Goal: Task Accomplishment & Management: Manage account settings

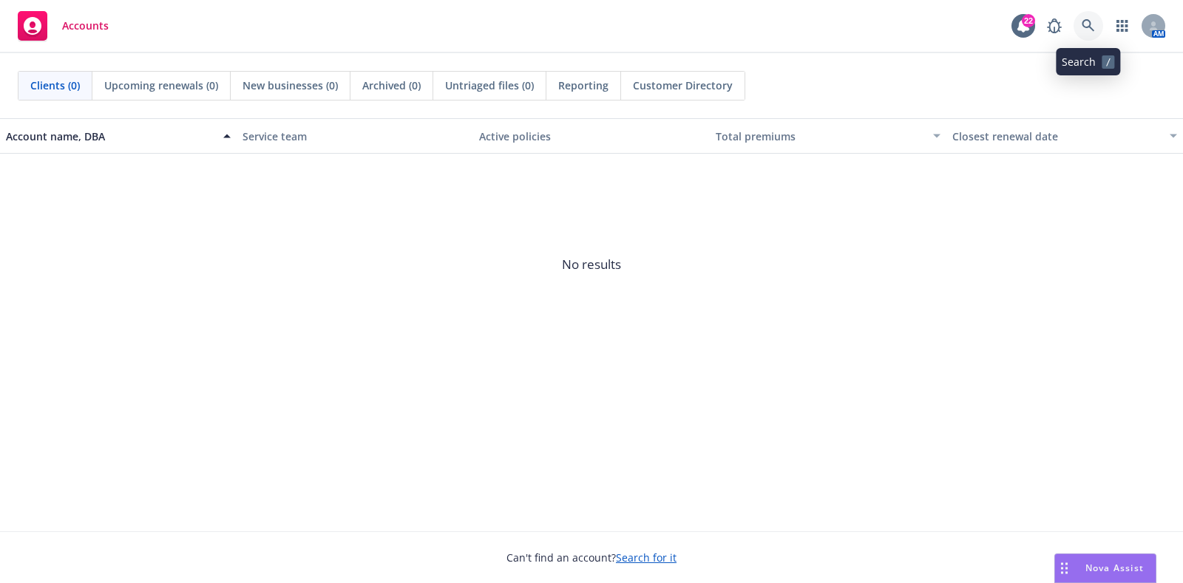
click at [1089, 22] on icon at bounding box center [1087, 25] width 13 height 13
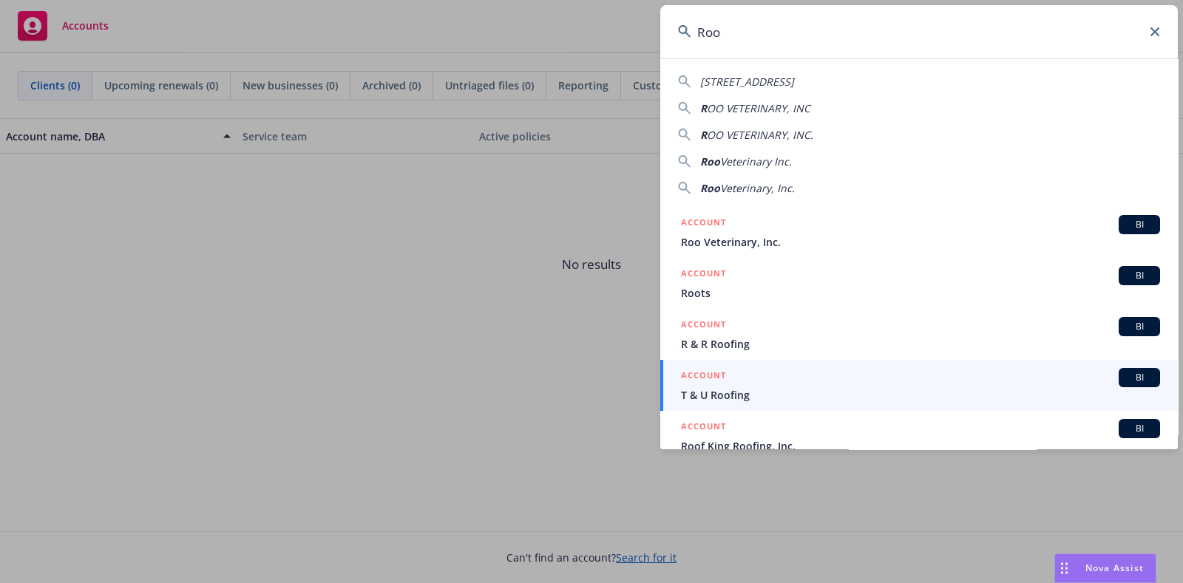
click at [775, 109] on span "OO VETERINARY, INC" at bounding box center [758, 108] width 103 height 14
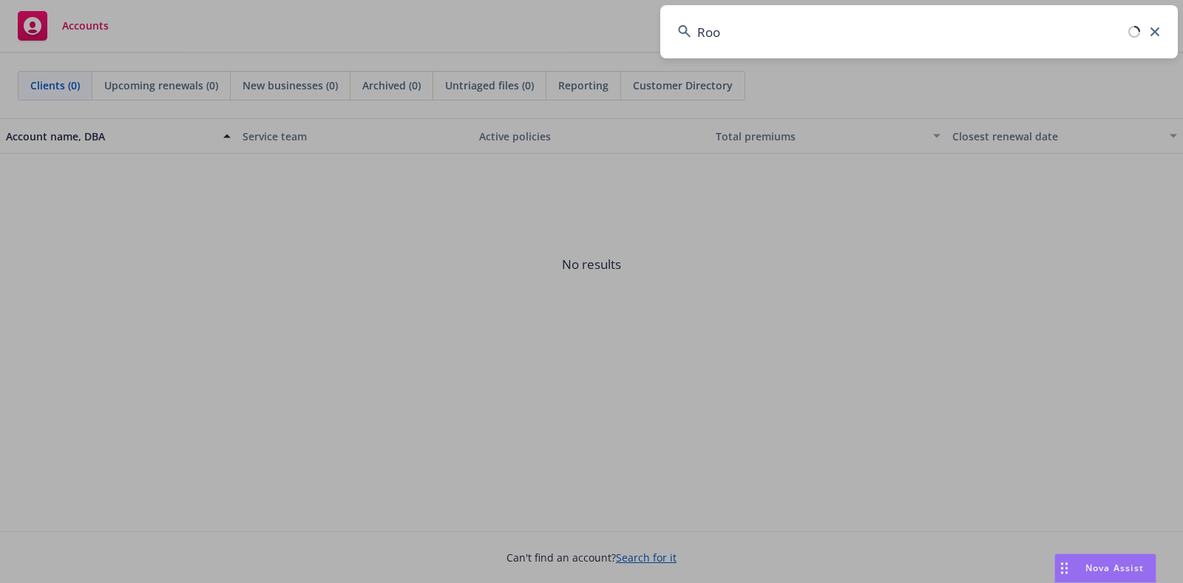
type input "ROO VETERINARY, INC"
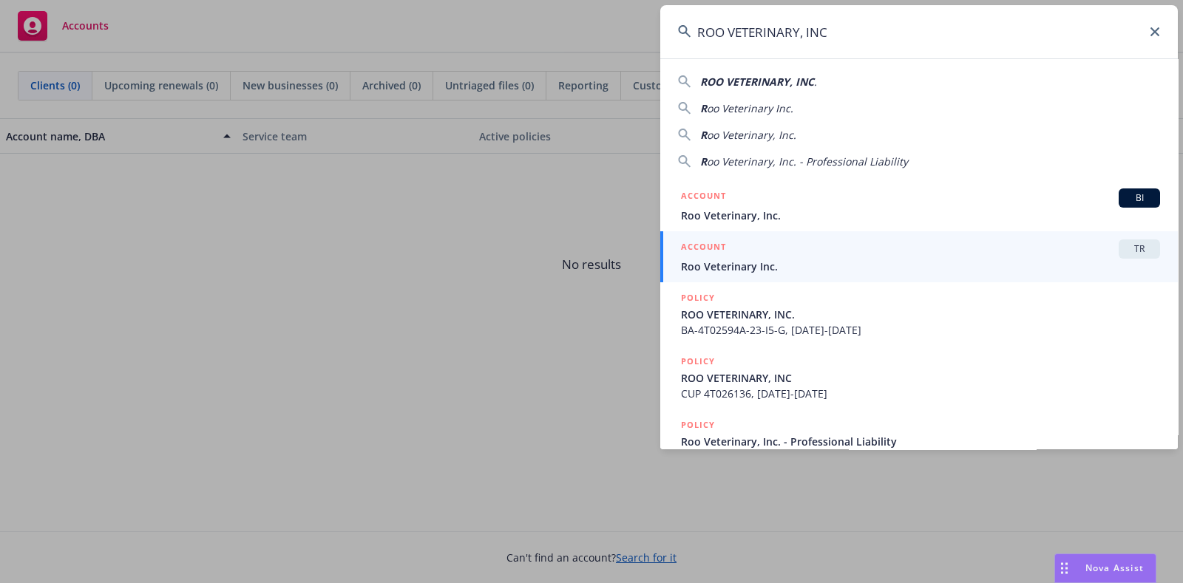
click at [703, 260] on span "Roo Veterinary Inc." at bounding box center [920, 267] width 479 height 16
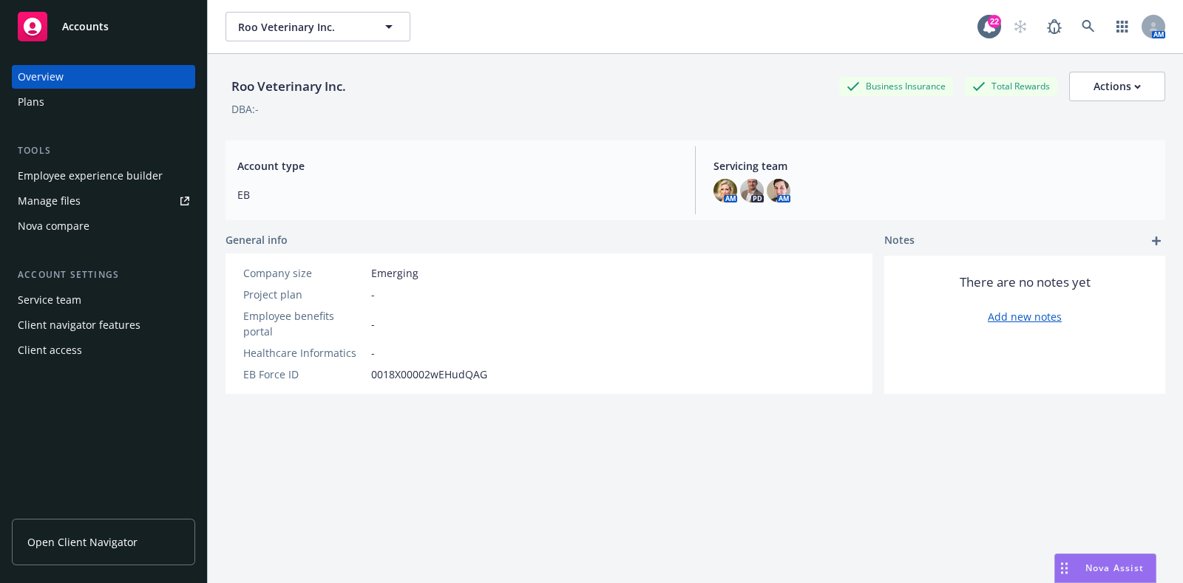
click at [50, 102] on div "Plans" at bounding box center [103, 102] width 171 height 24
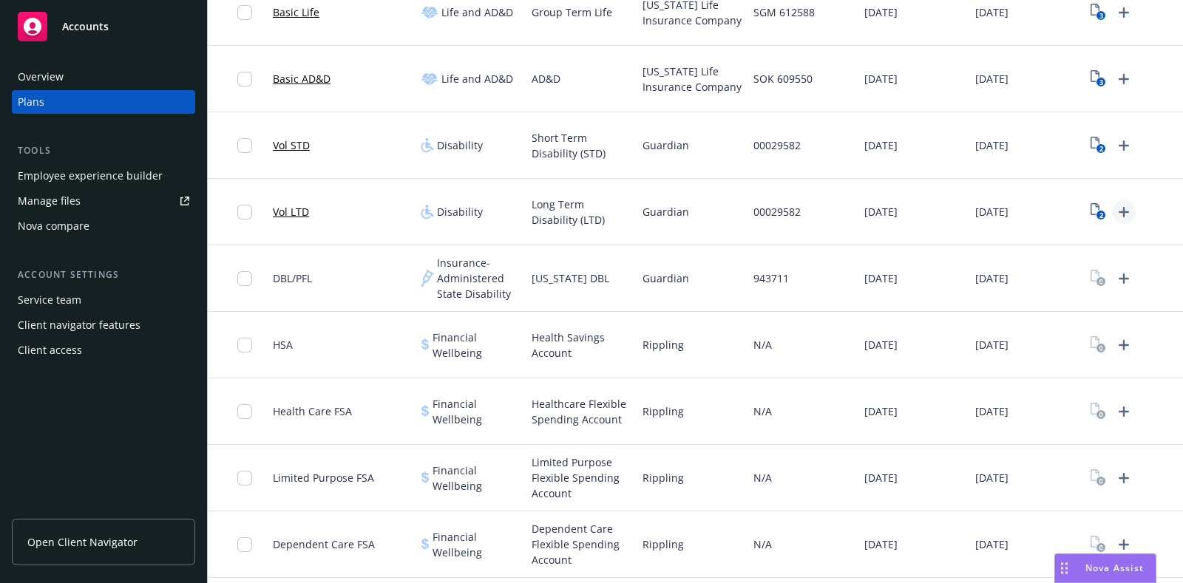
scroll to position [499, 0]
click at [1098, 146] on text "2" at bounding box center [1100, 148] width 4 height 10
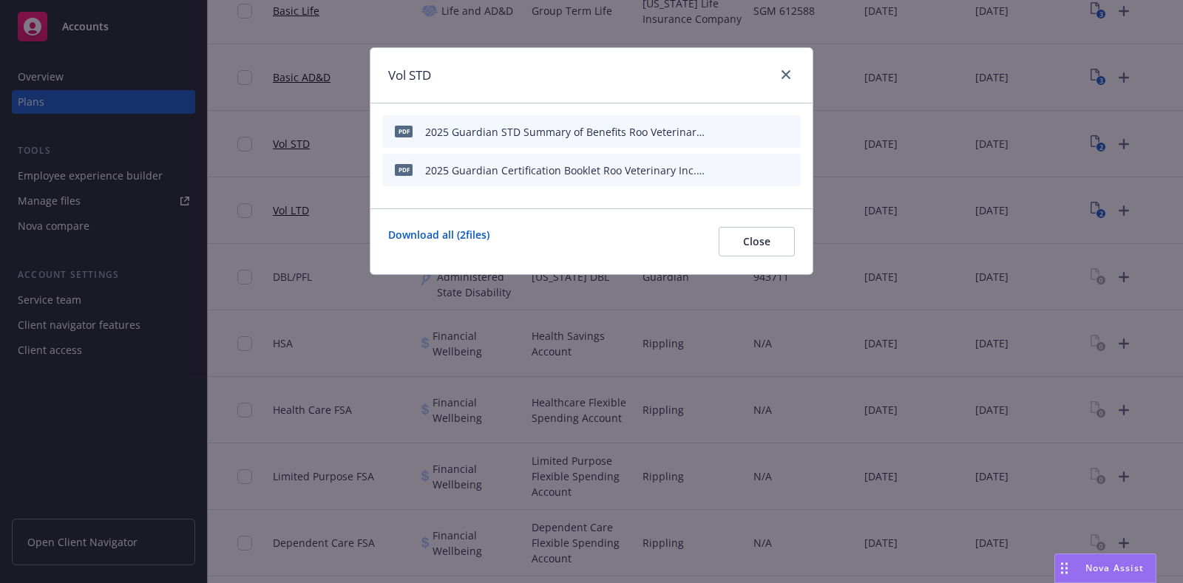
click at [785, 169] on icon "archive file" at bounding box center [787, 169] width 10 height 12
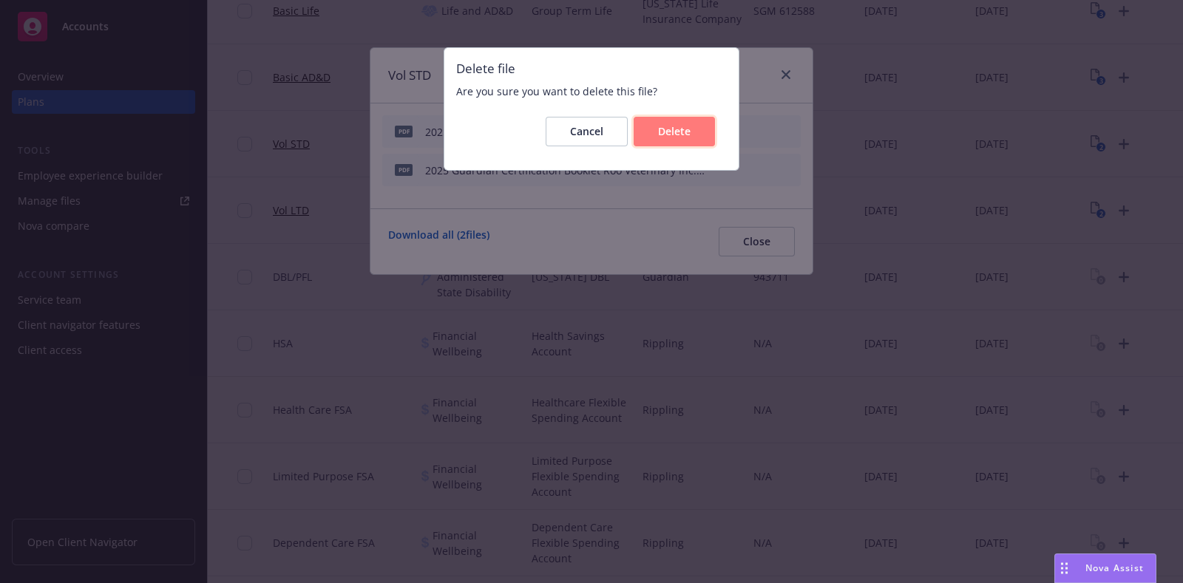
click at [664, 138] on button "Delete" at bounding box center [673, 132] width 81 height 30
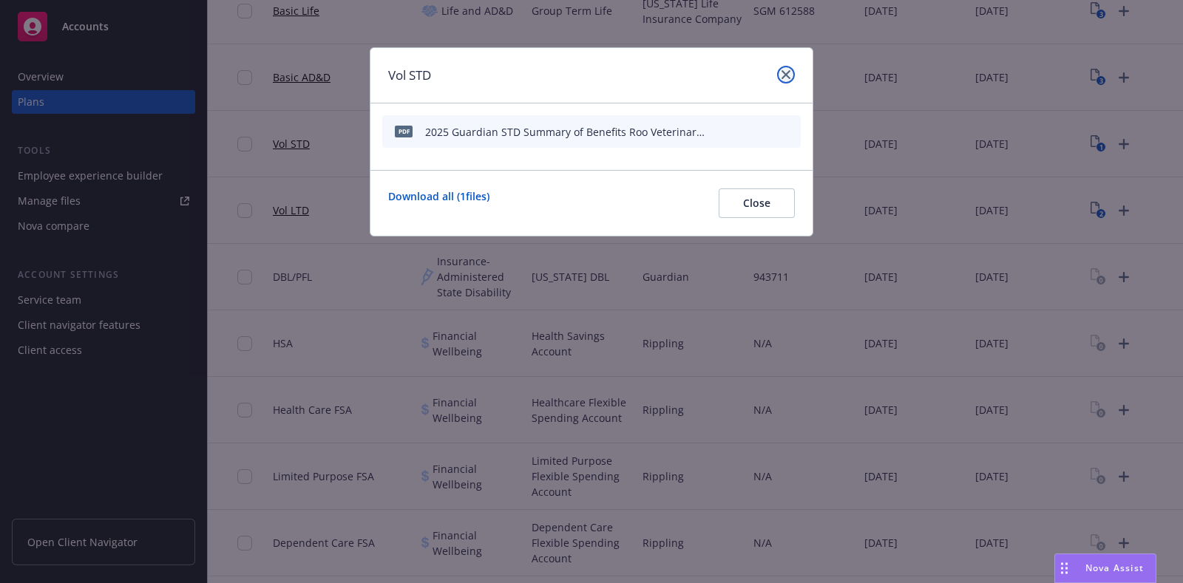
click at [783, 72] on icon "close" at bounding box center [785, 74] width 9 height 9
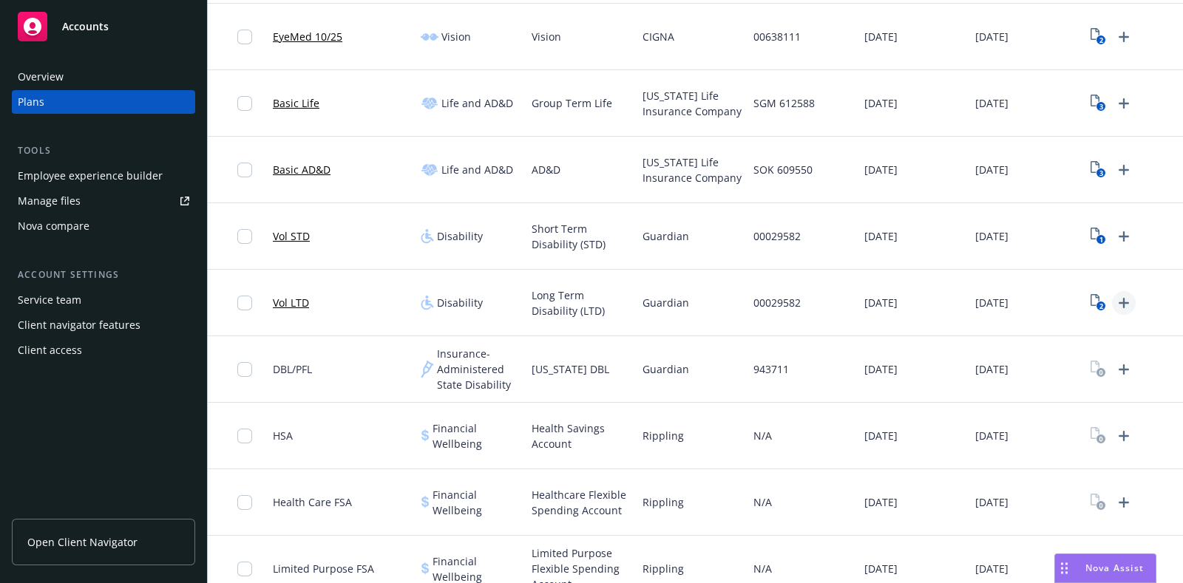
scroll to position [499, 0]
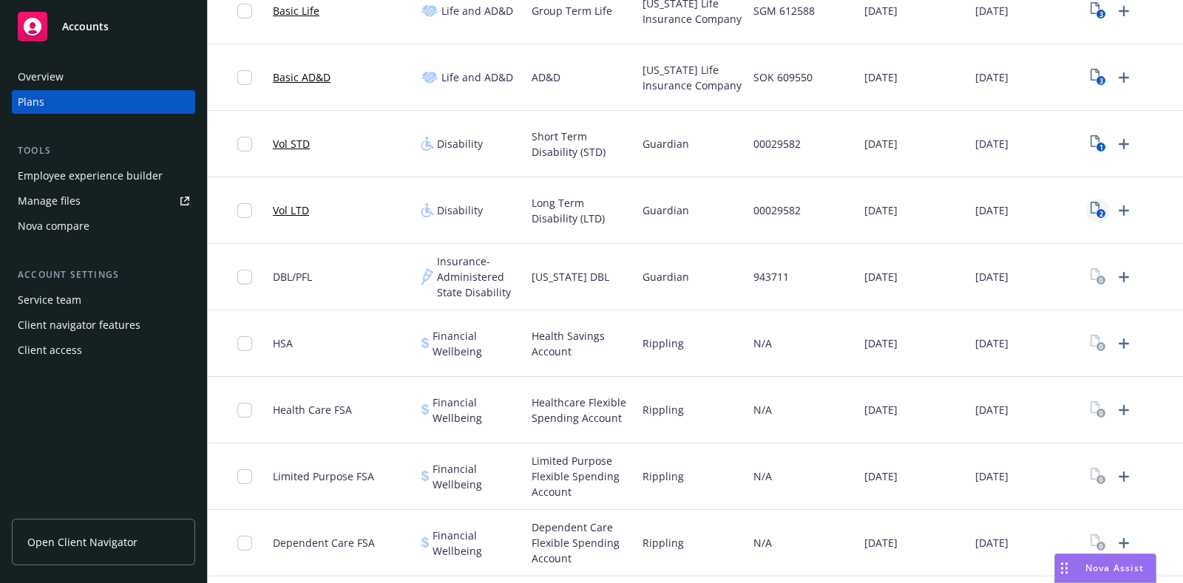
click at [1098, 211] on text "2" at bounding box center [1100, 214] width 4 height 10
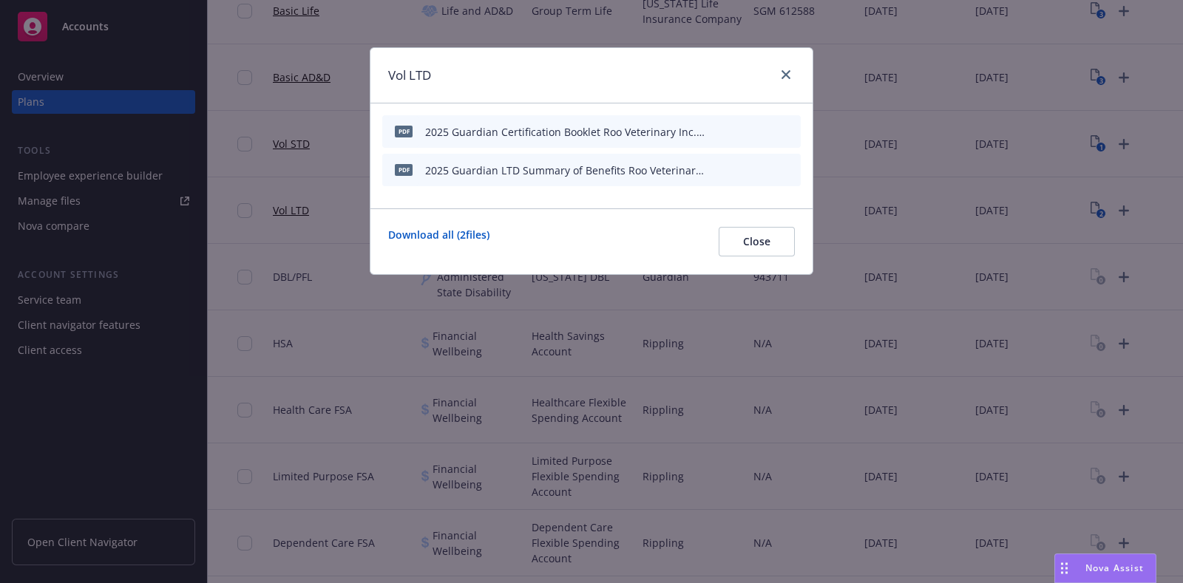
click at [792, 129] on icon "archive file" at bounding box center [787, 131] width 12 height 12
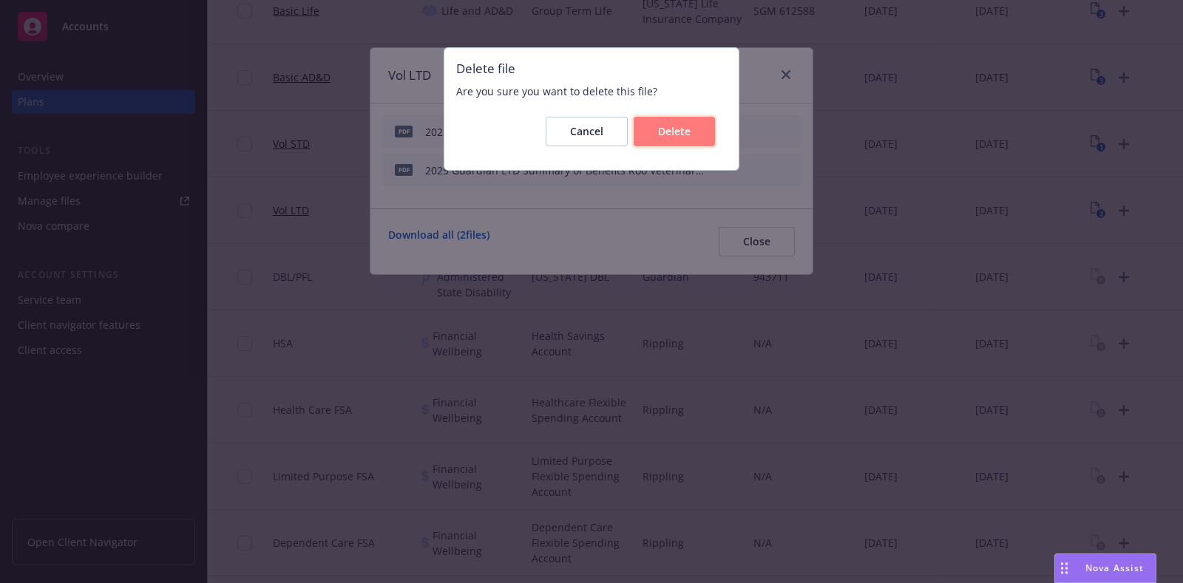
click at [657, 136] on button "Delete" at bounding box center [673, 132] width 81 height 30
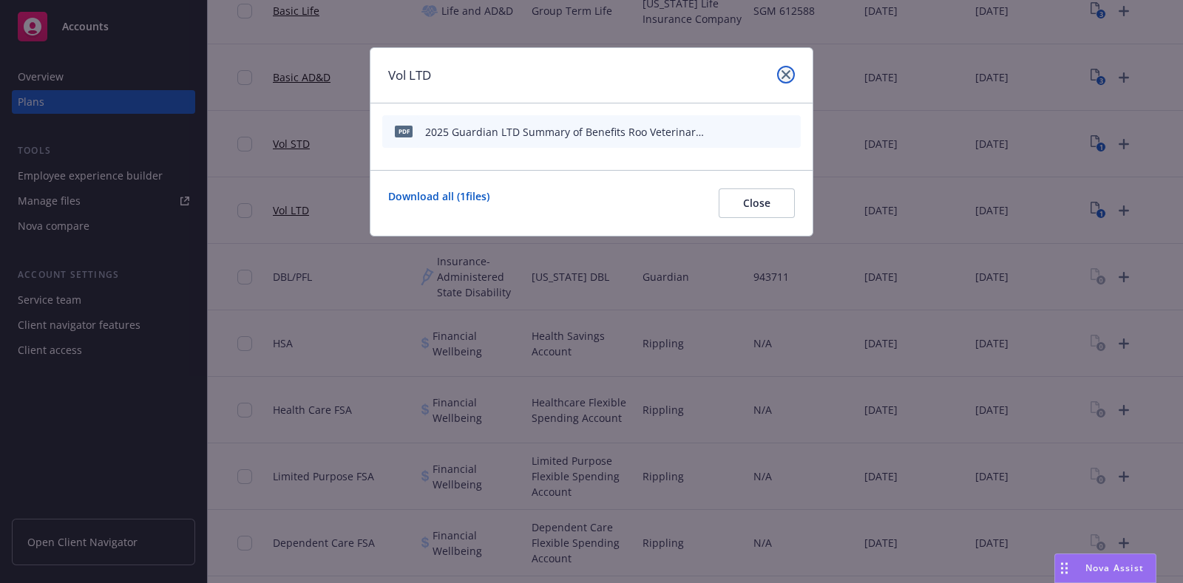
click at [794, 75] on link "close" at bounding box center [786, 75] width 18 height 18
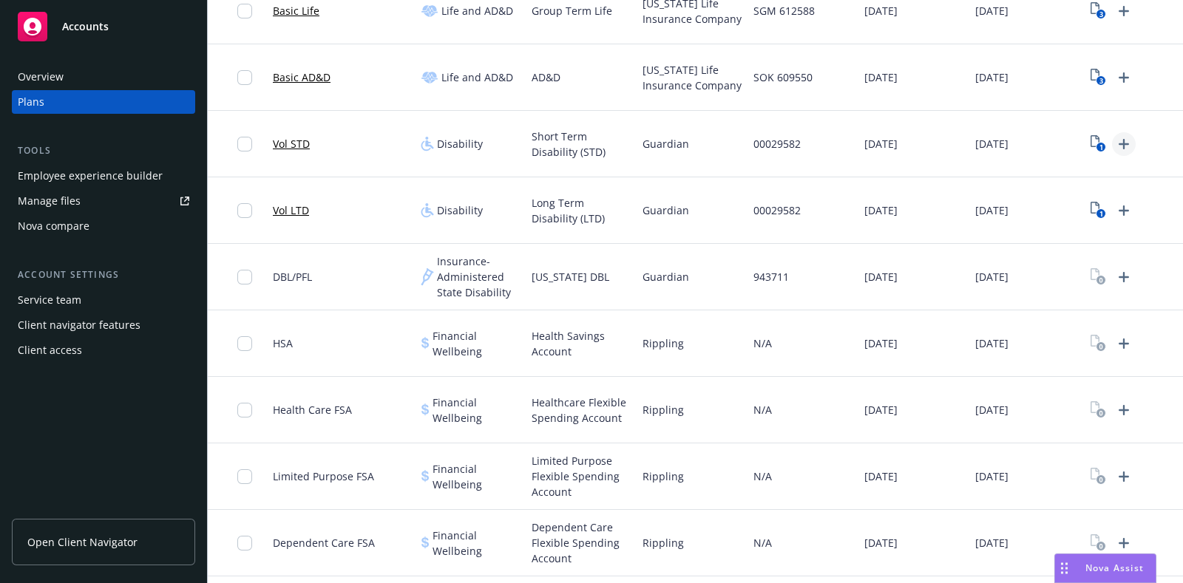
click at [1123, 142] on icon "Upload Plan Documents" at bounding box center [1123, 144] width 10 height 10
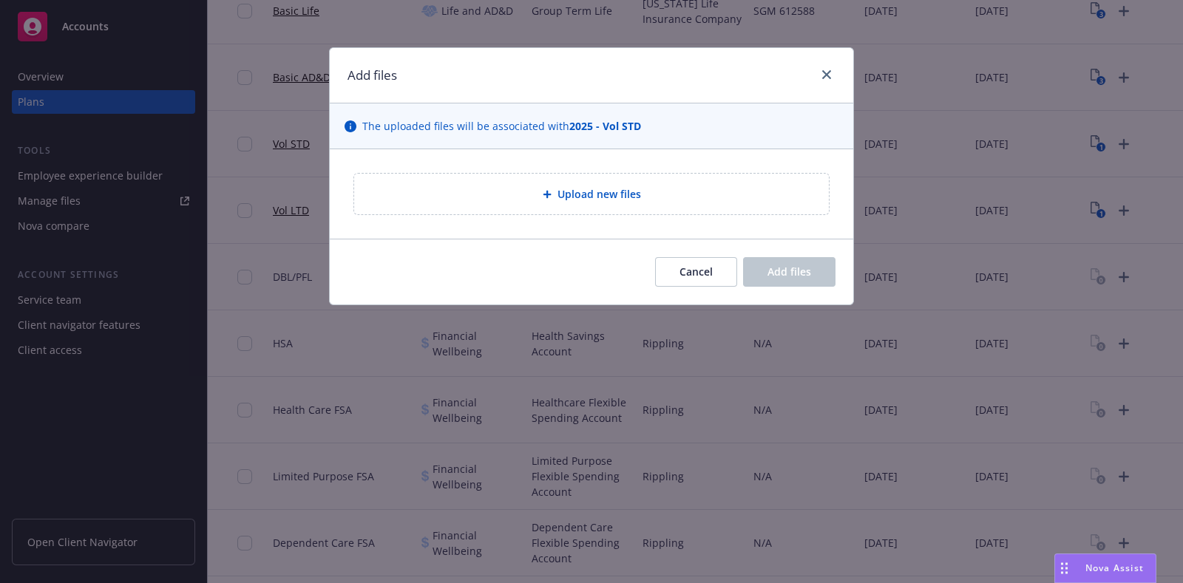
click at [567, 202] on div "Upload new files" at bounding box center [591, 194] width 475 height 41
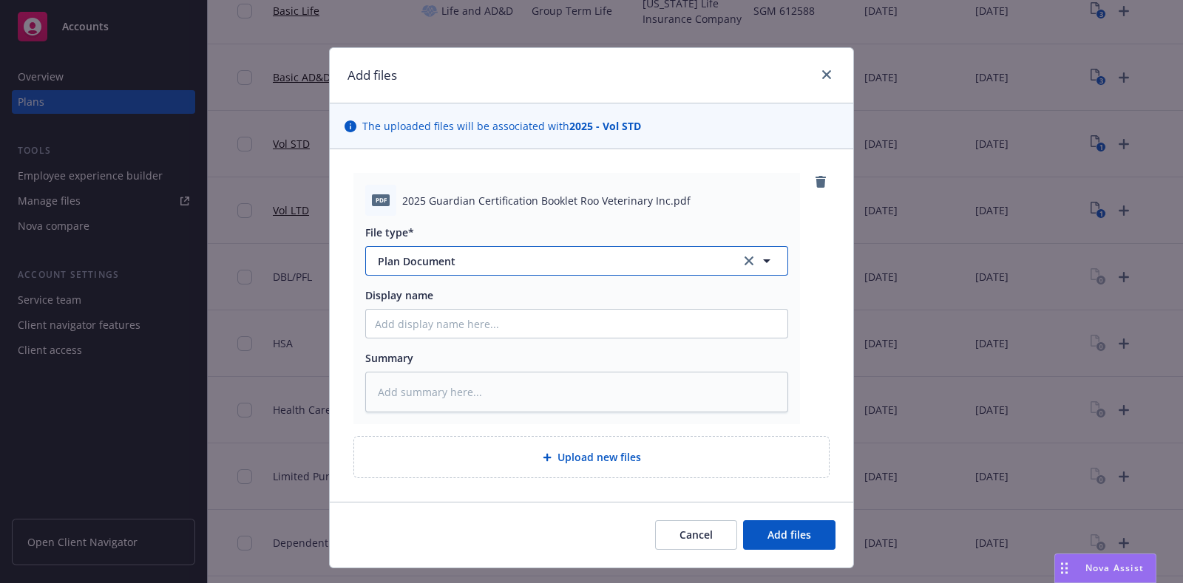
click at [656, 260] on span "Plan Document" at bounding box center [549, 262] width 342 height 16
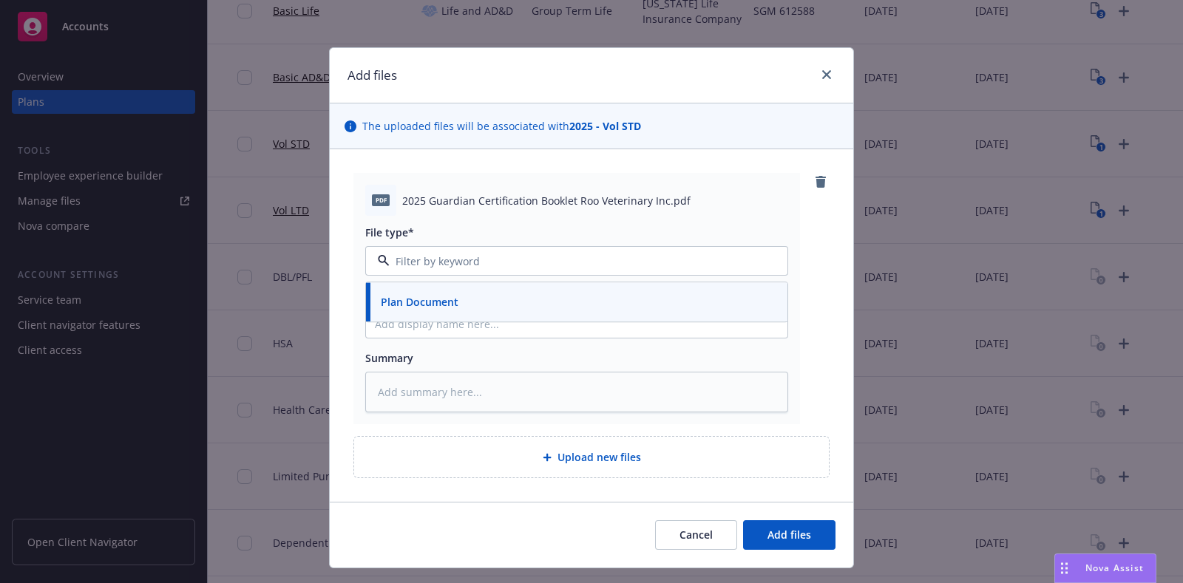
click at [643, 212] on div "pdf 2025 Guardian Certification Booklet Roo Veterinary Inc.pdf" at bounding box center [576, 200] width 423 height 31
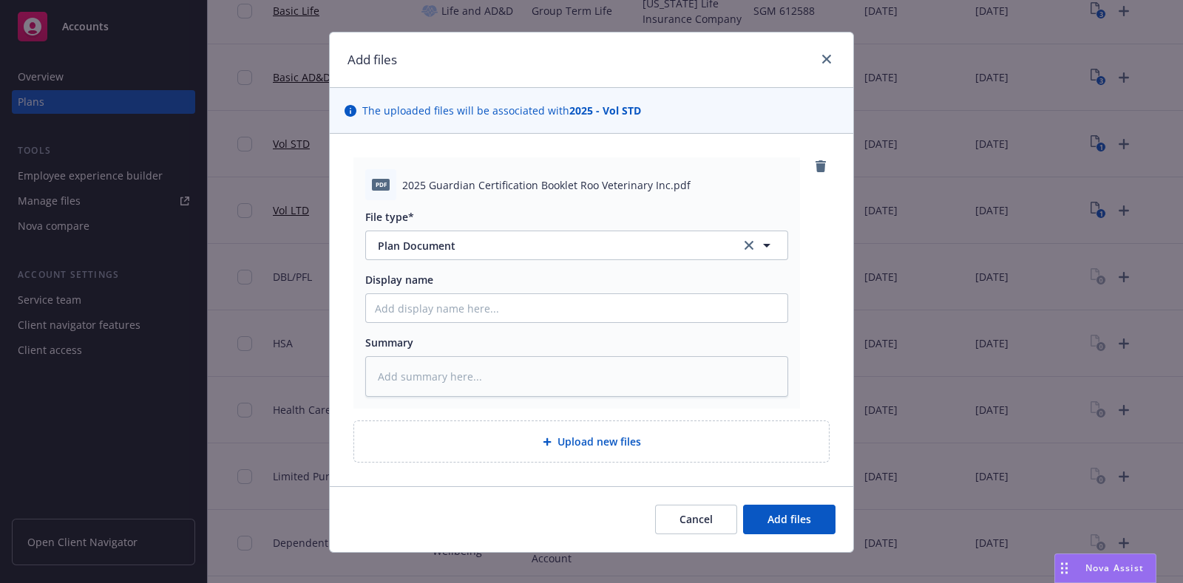
scroll to position [31, 0]
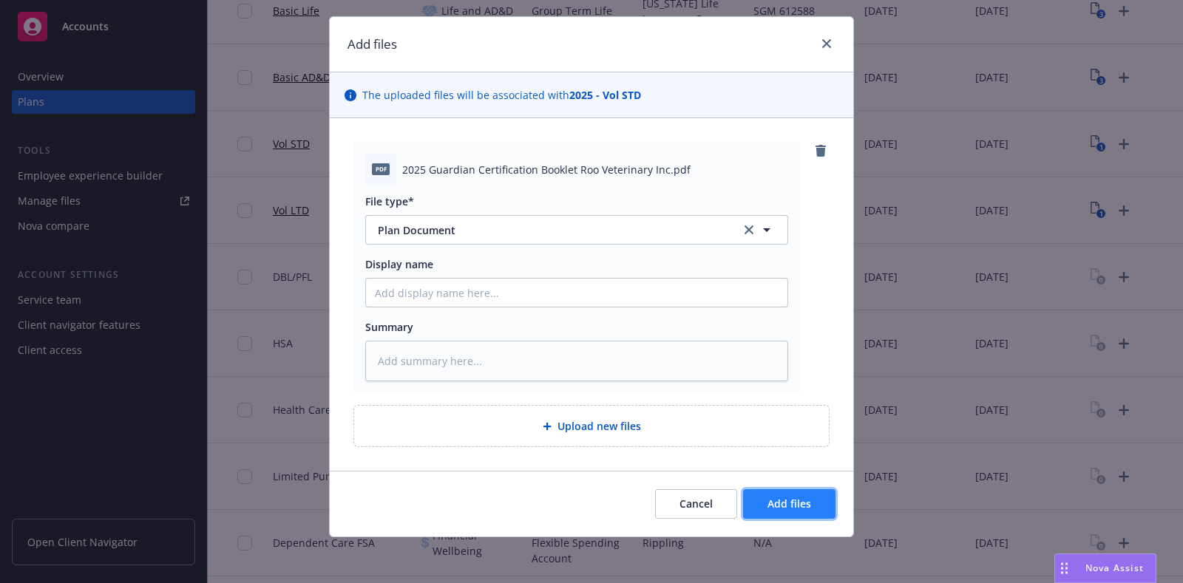
click at [787, 509] on span "Add files" at bounding box center [789, 504] width 44 height 14
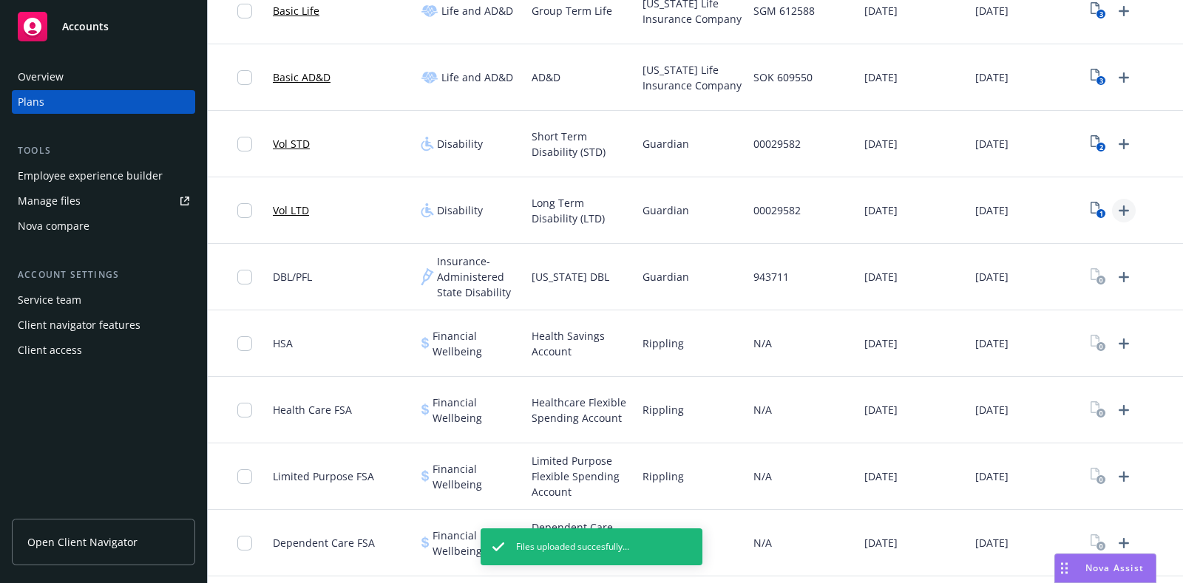
click at [1120, 211] on icon "Upload Plan Documents" at bounding box center [1124, 211] width 18 height 18
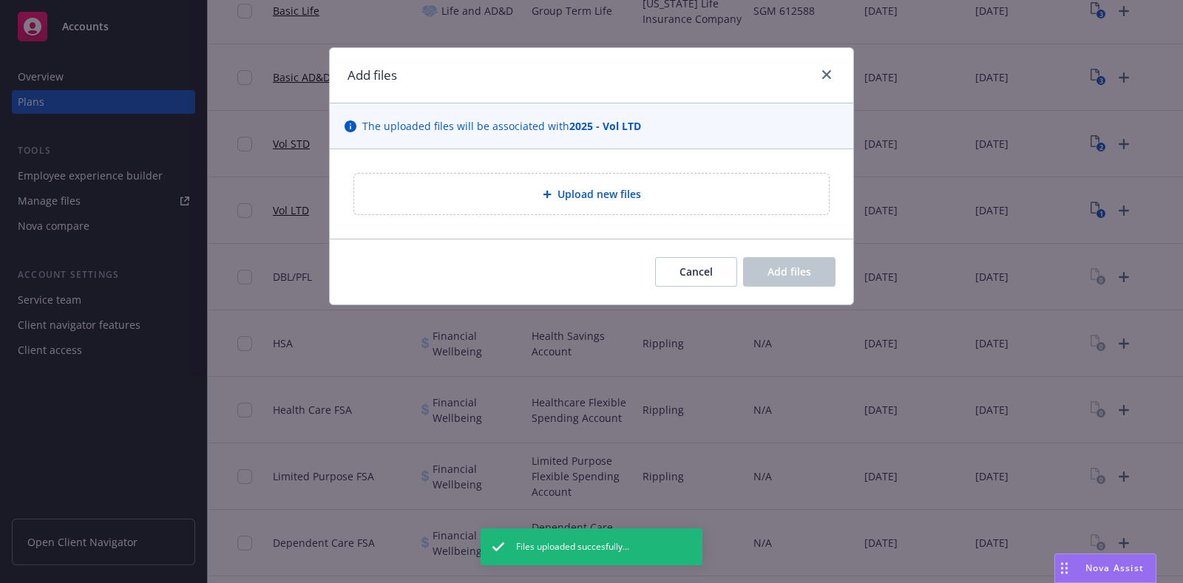
click at [543, 186] on div "Upload new files" at bounding box center [591, 194] width 451 height 17
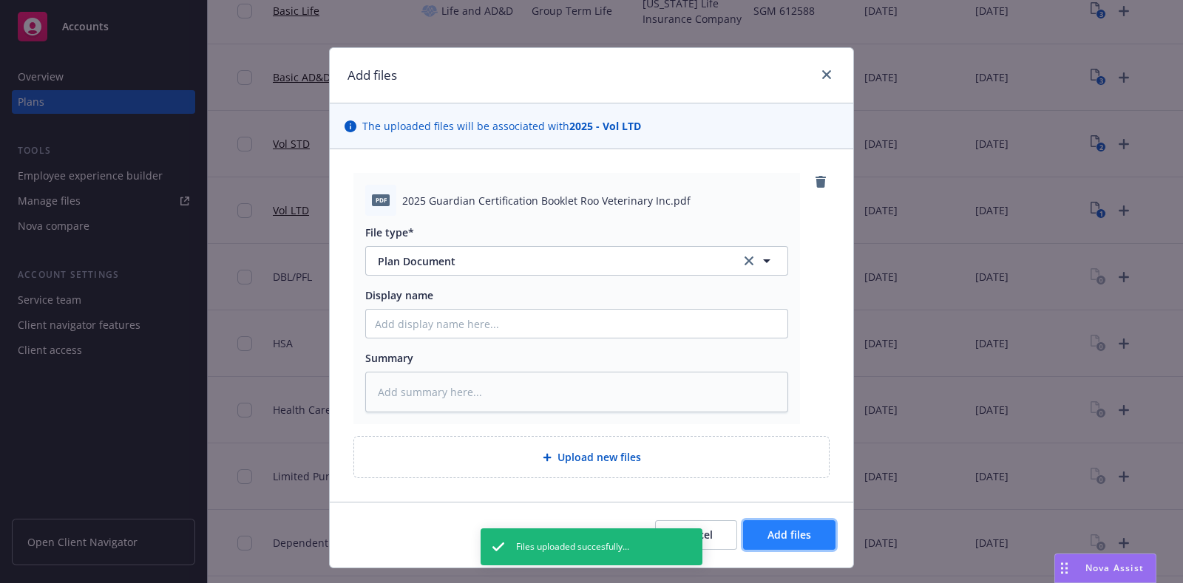
click at [797, 538] on span "Add files" at bounding box center [789, 535] width 44 height 14
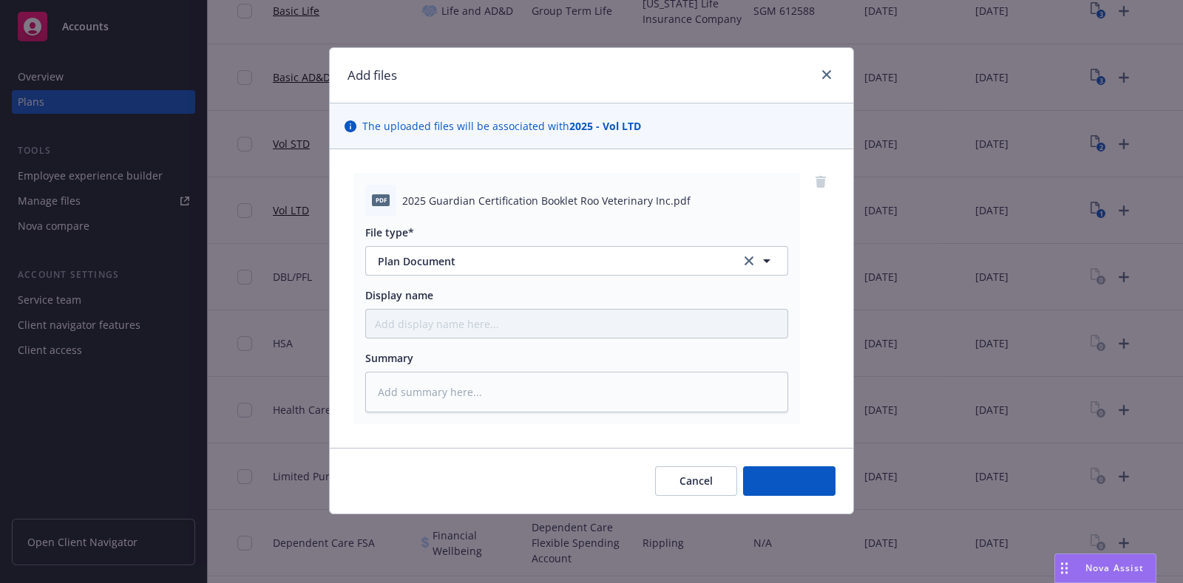
type textarea "x"
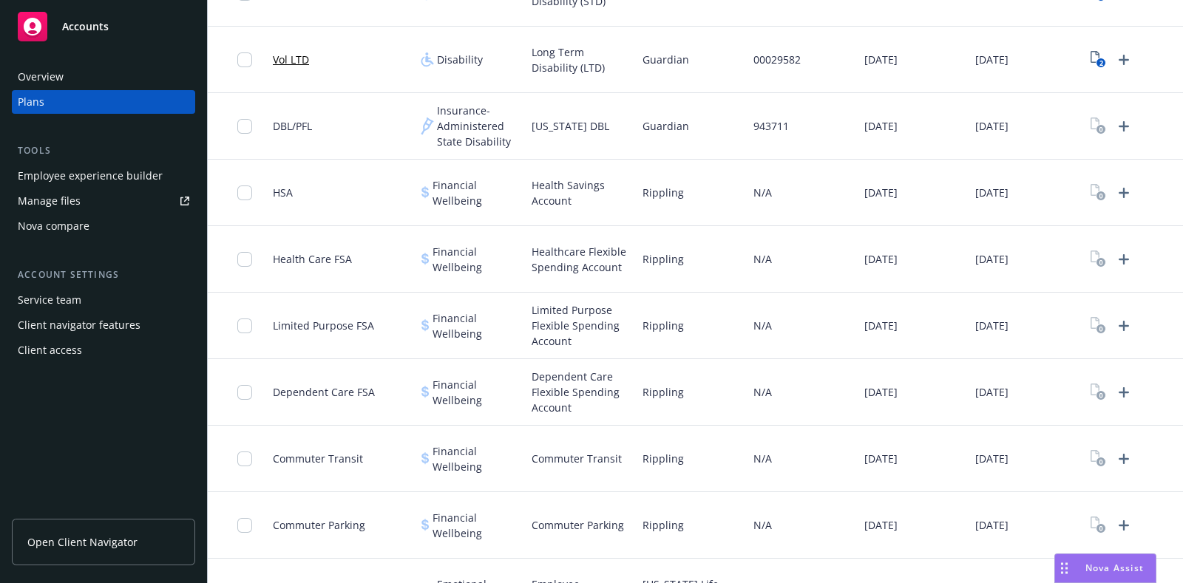
scroll to position [705, 0]
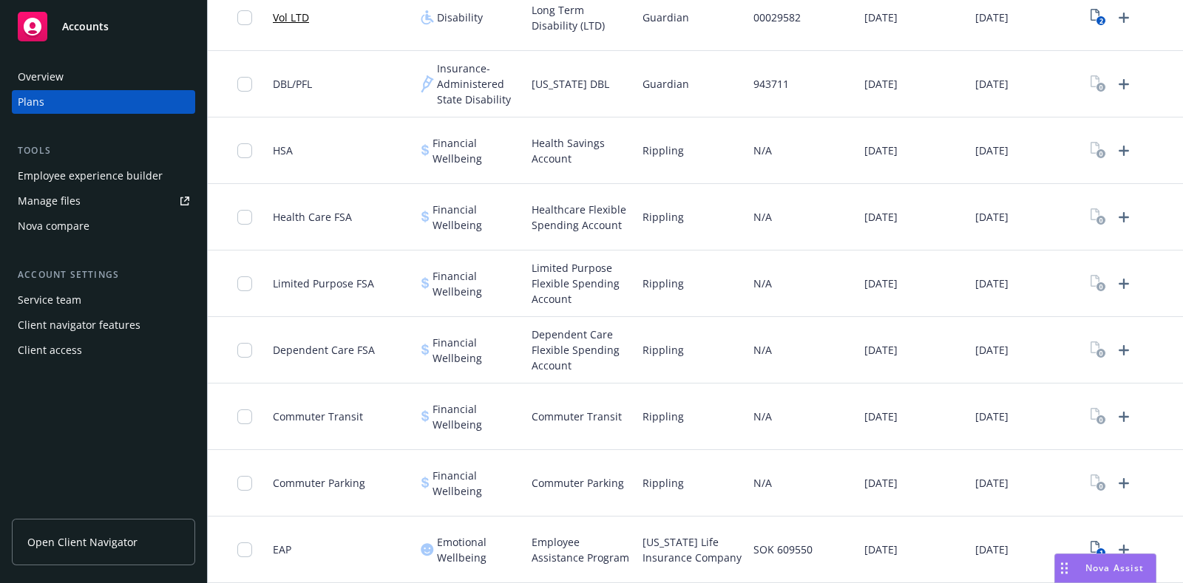
click at [78, 535] on span "Open Client Navigator" at bounding box center [82, 542] width 110 height 16
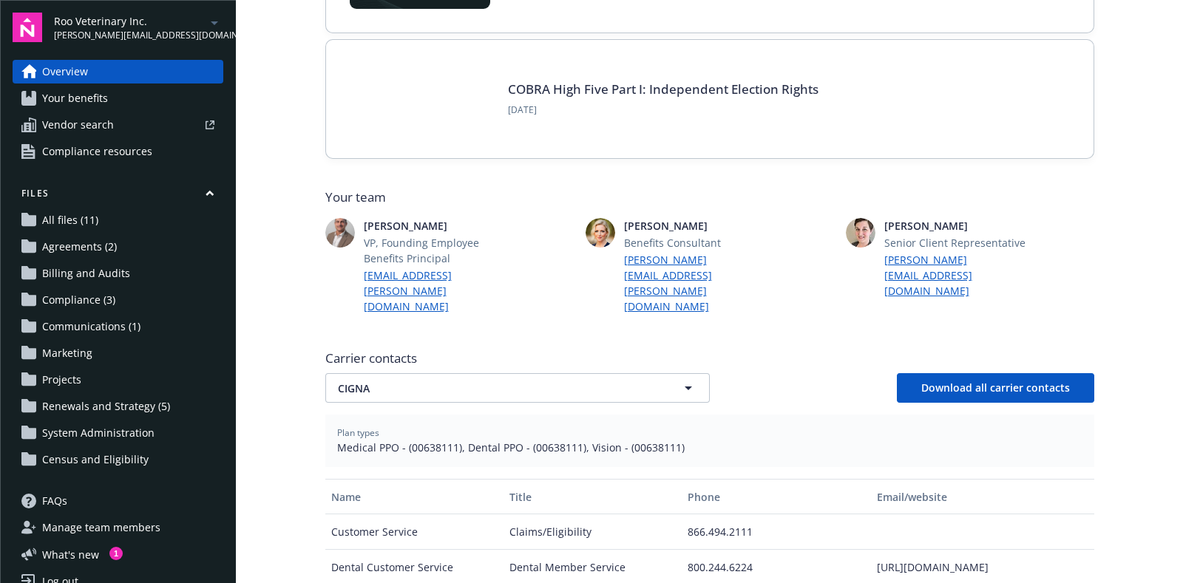
scroll to position [369, 0]
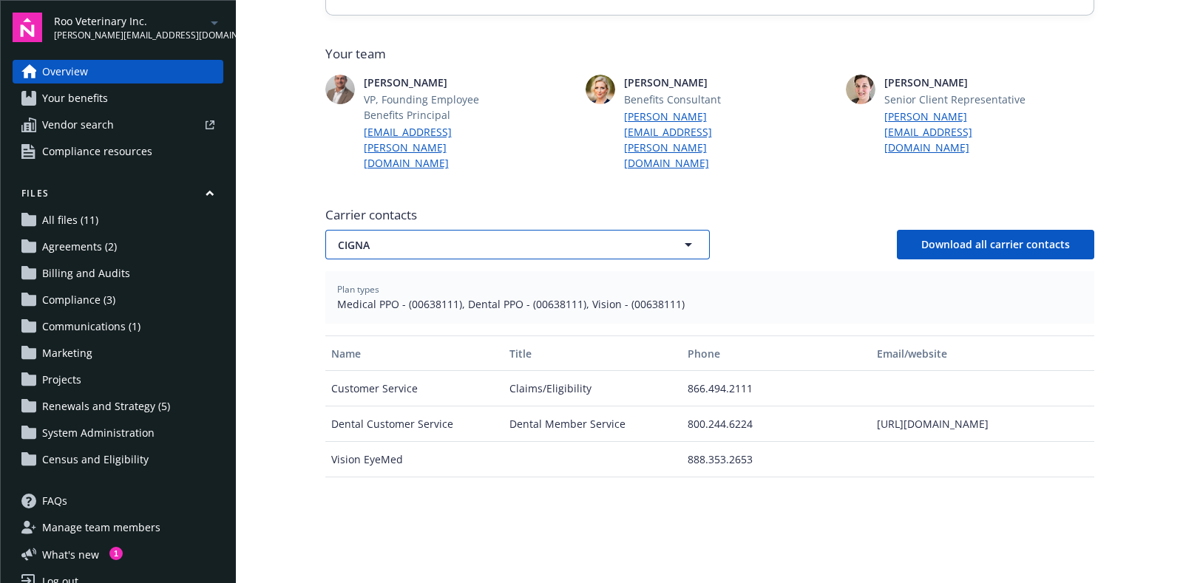
click at [452, 237] on span "CIGNA" at bounding box center [491, 245] width 307 height 16
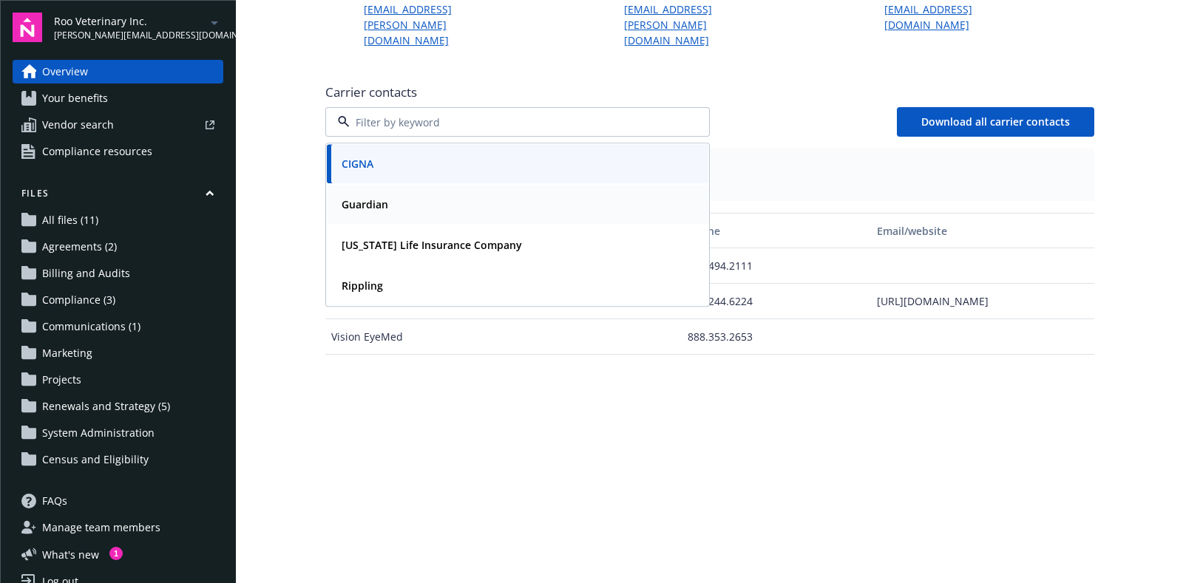
scroll to position [554, 0]
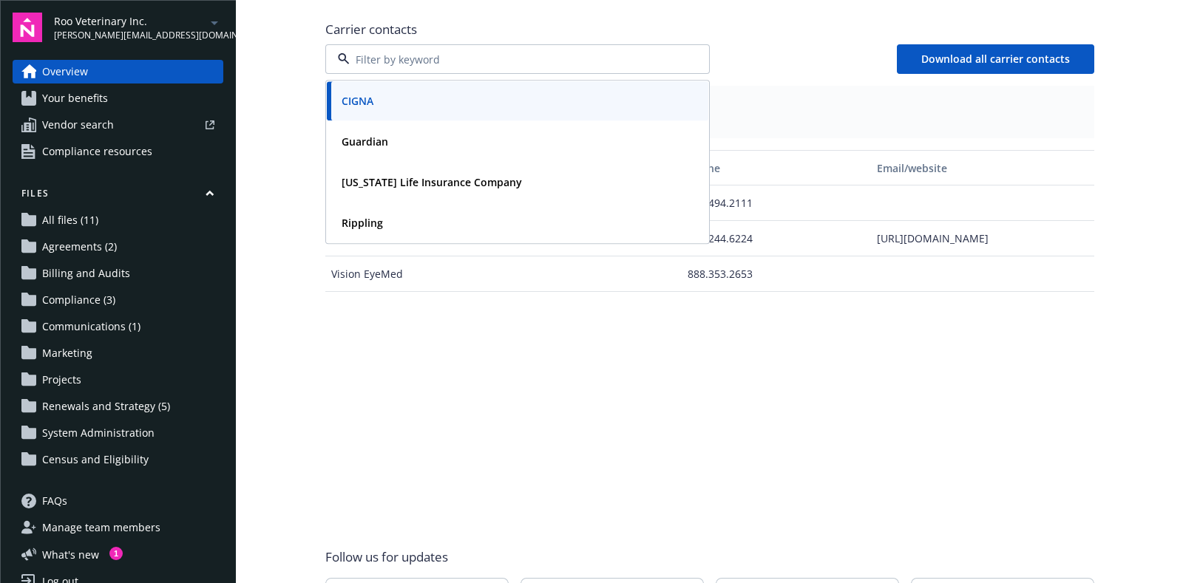
click at [504, 380] on div "Name Title Phone Email/website Customer Service Claims/Eligibility 866.494.2111…" at bounding box center [709, 334] width 769 height 369
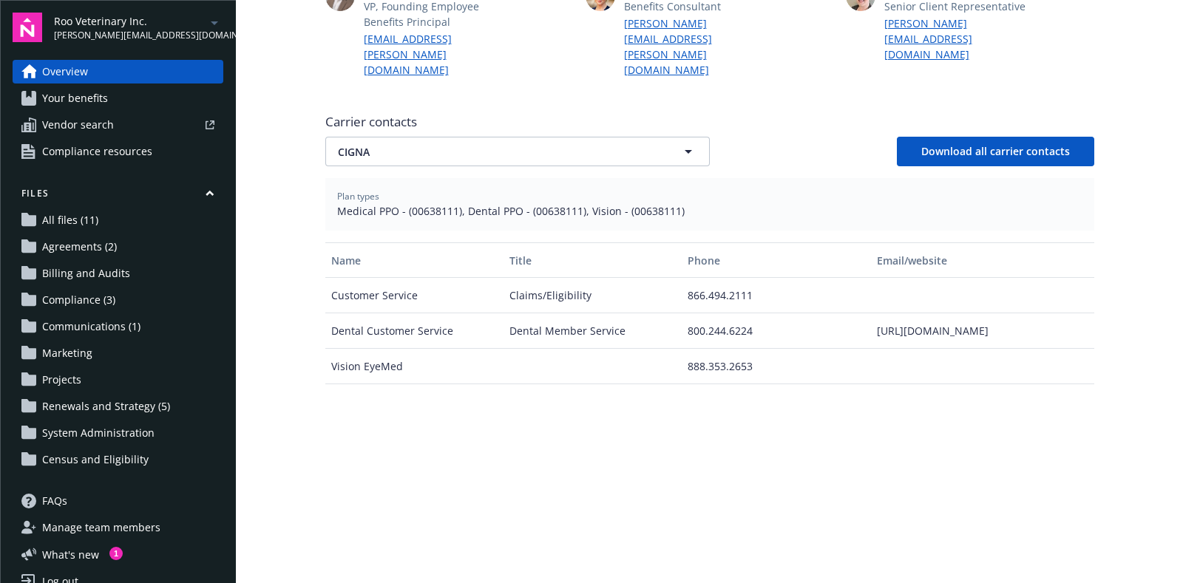
scroll to position [369, 0]
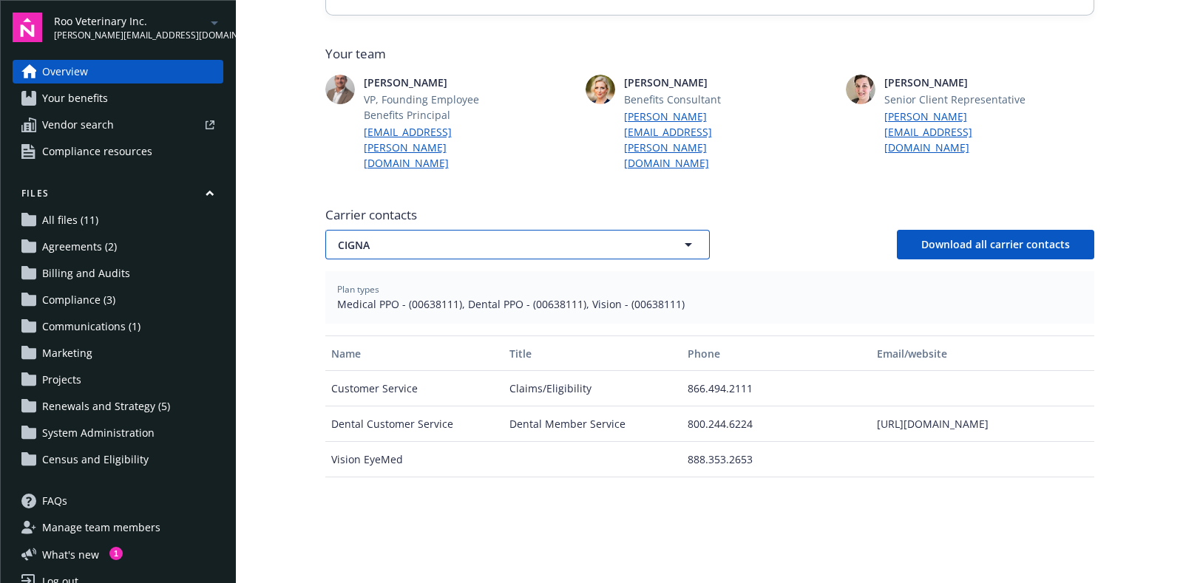
click at [453, 237] on span "CIGNA" at bounding box center [491, 245] width 307 height 16
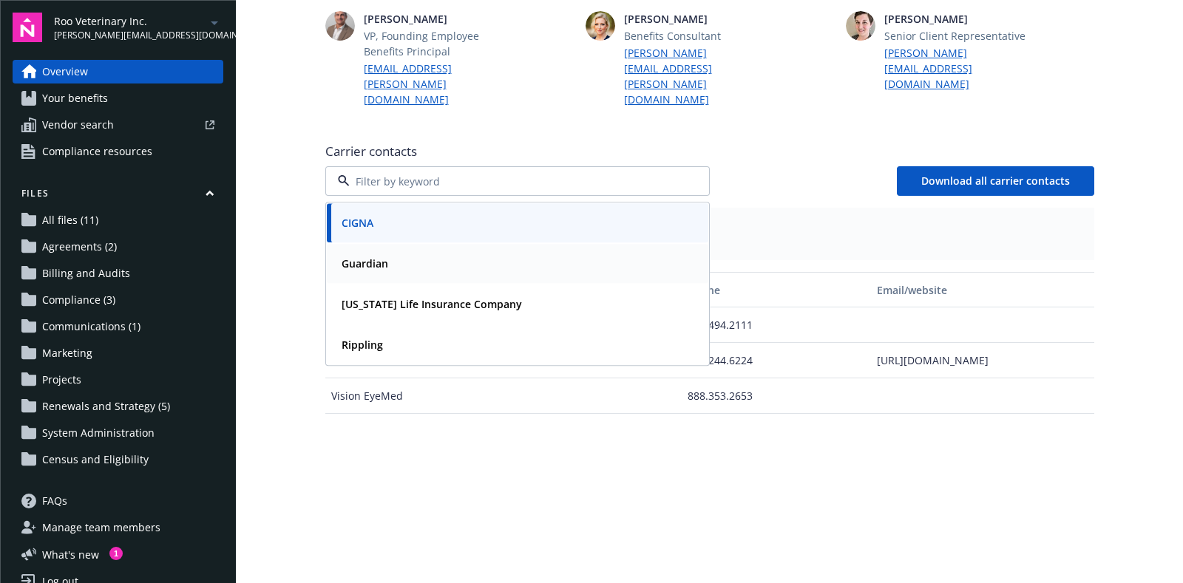
scroll to position [462, 0]
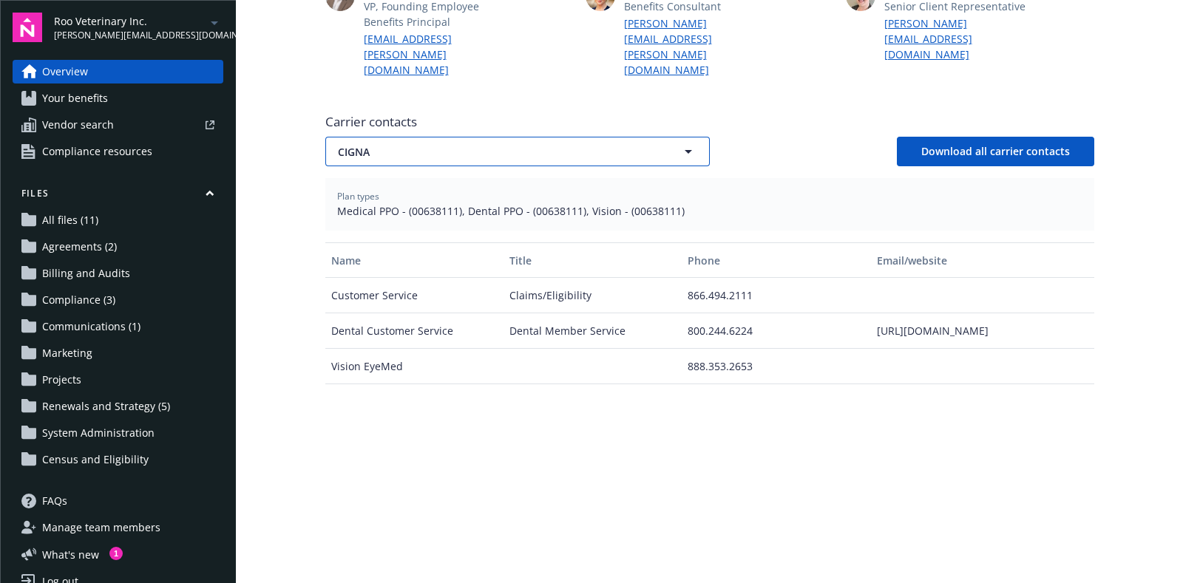
click at [491, 144] on span "CIGNA" at bounding box center [491, 152] width 307 height 16
click at [442, 223] on div "Guardian" at bounding box center [518, 233] width 364 height 21
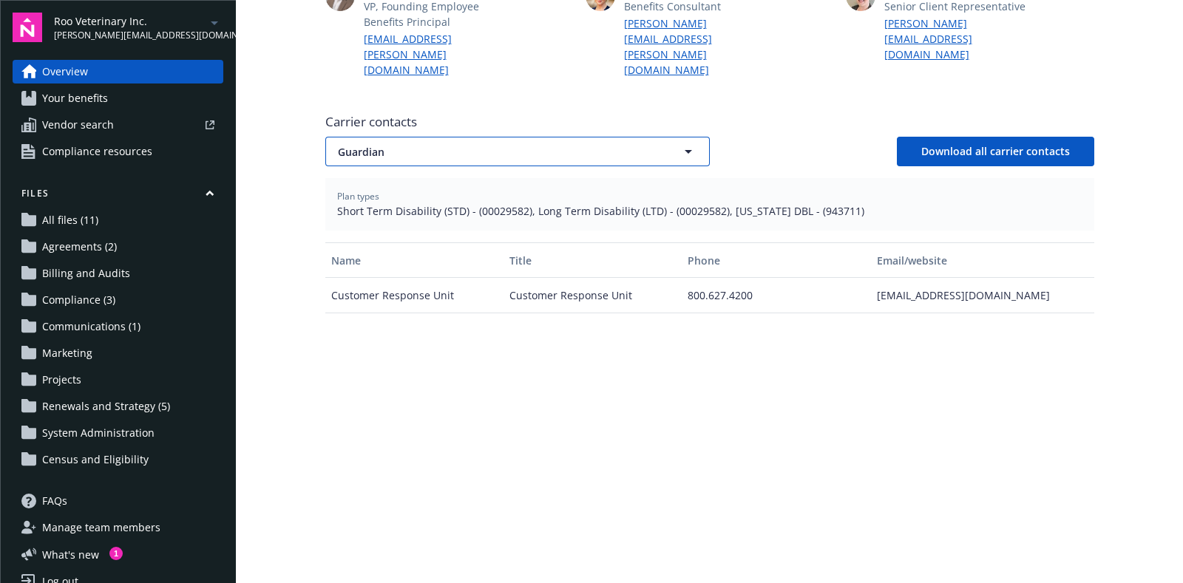
click at [483, 144] on span "Guardian" at bounding box center [491, 152] width 307 height 16
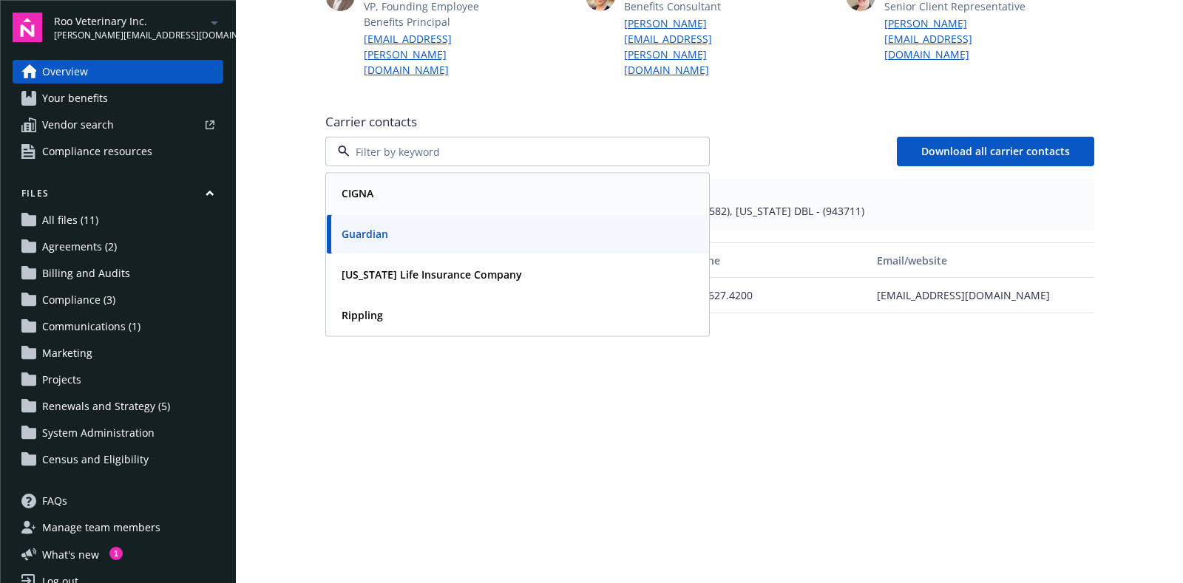
click at [430, 183] on div "CIGNA" at bounding box center [518, 193] width 364 height 21
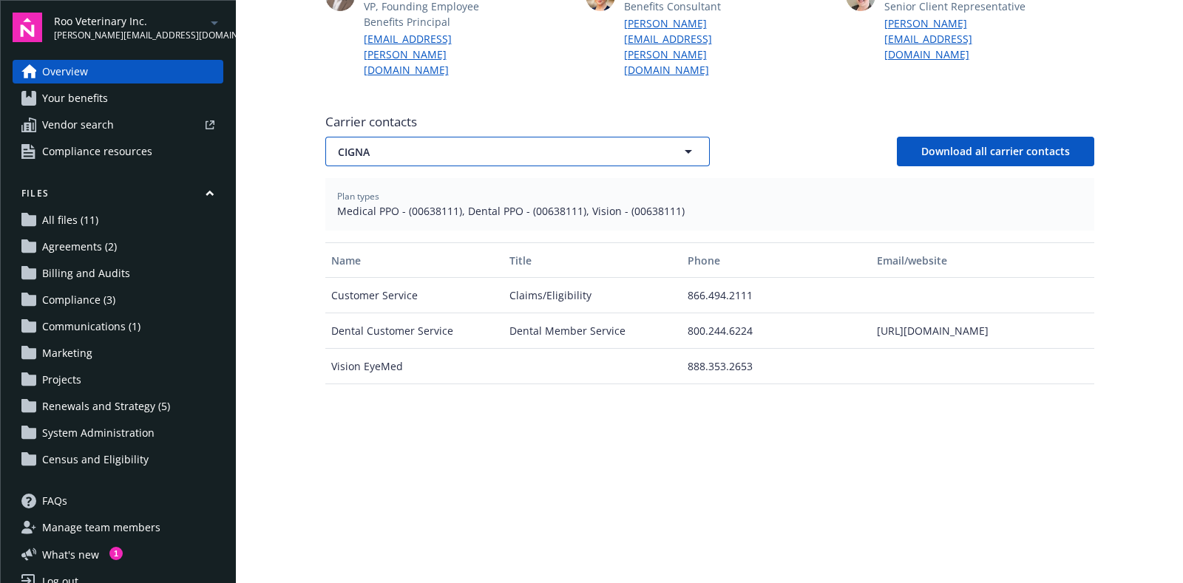
click at [466, 144] on span "CIGNA" at bounding box center [491, 152] width 307 height 16
click at [412, 223] on div "Guardian" at bounding box center [518, 233] width 364 height 21
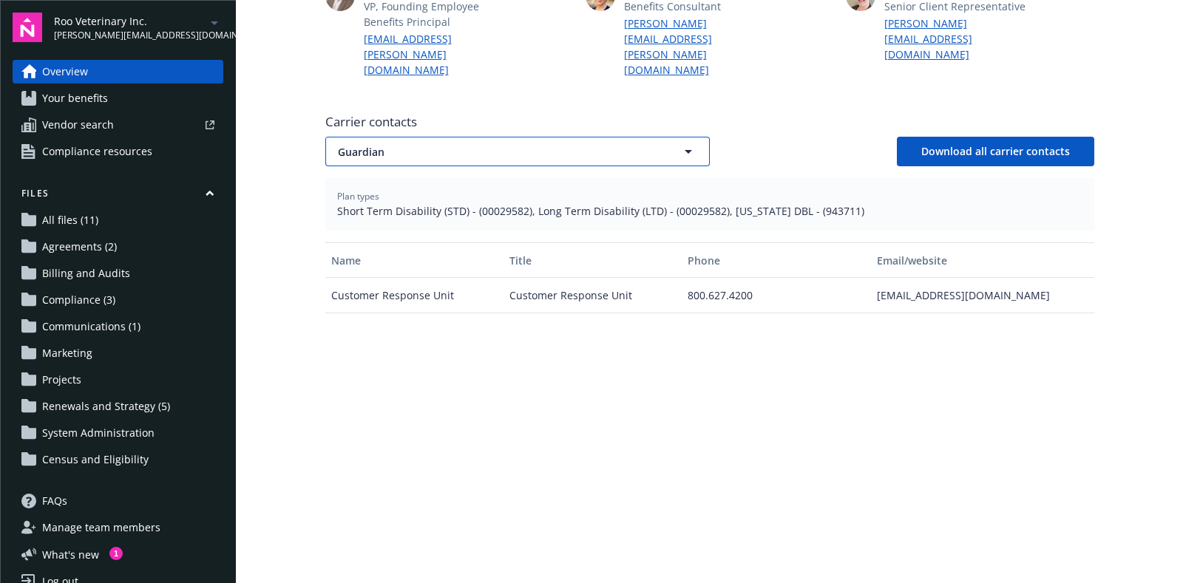
click at [465, 146] on button "Guardian" at bounding box center [517, 152] width 384 height 30
click at [390, 268] on strong "[US_STATE] Life Insurance Company" at bounding box center [431, 275] width 180 height 14
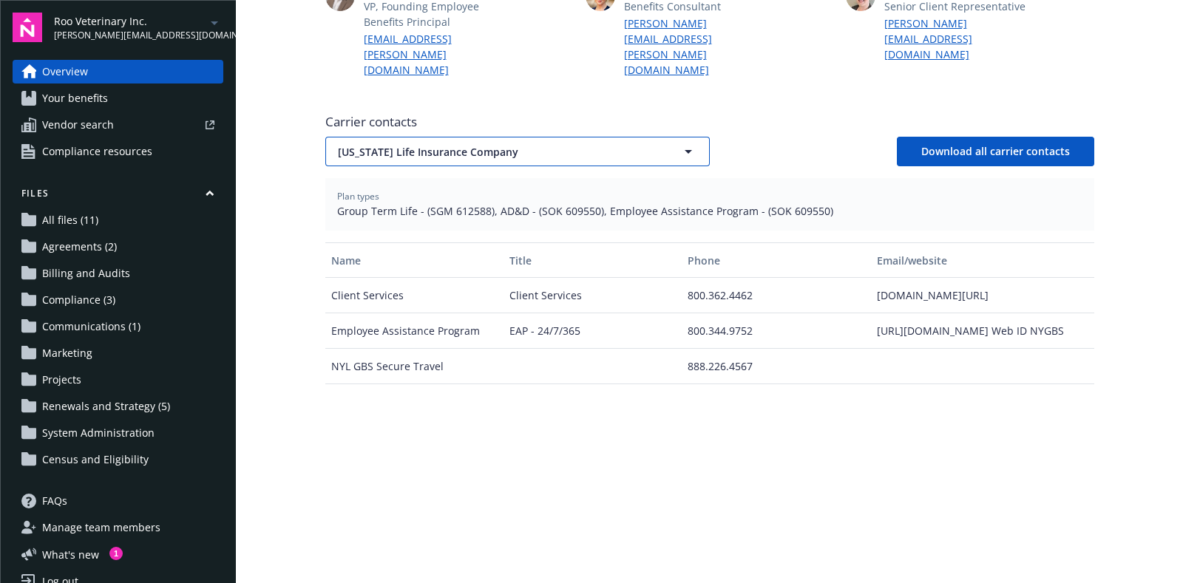
click at [480, 143] on button "[US_STATE] Life Insurance Company" at bounding box center [517, 152] width 384 height 30
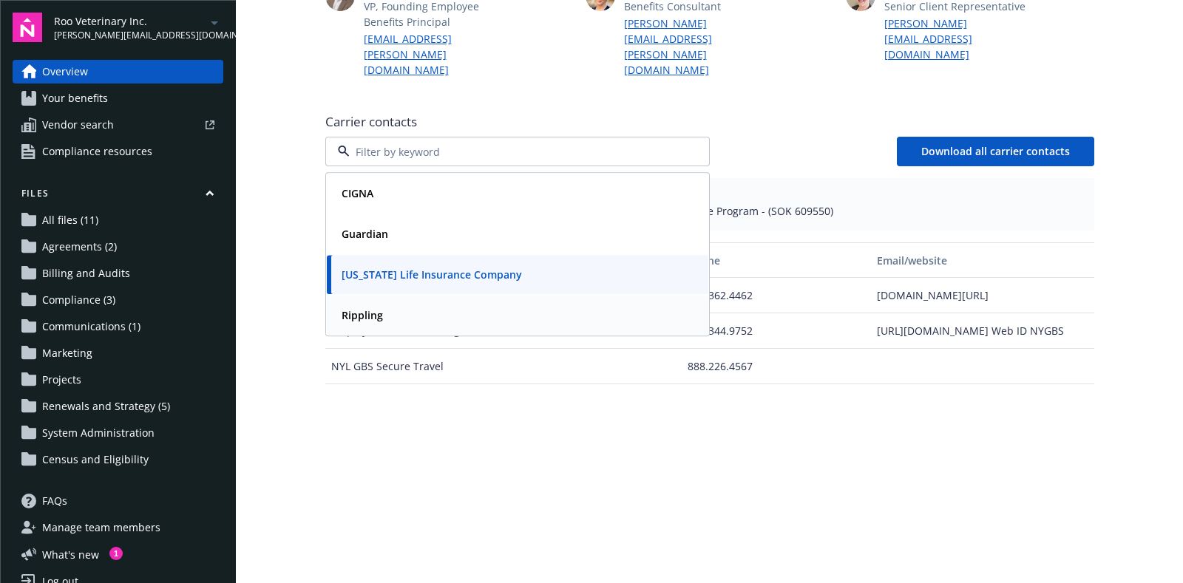
click at [406, 305] on div "Rippling" at bounding box center [518, 315] width 364 height 21
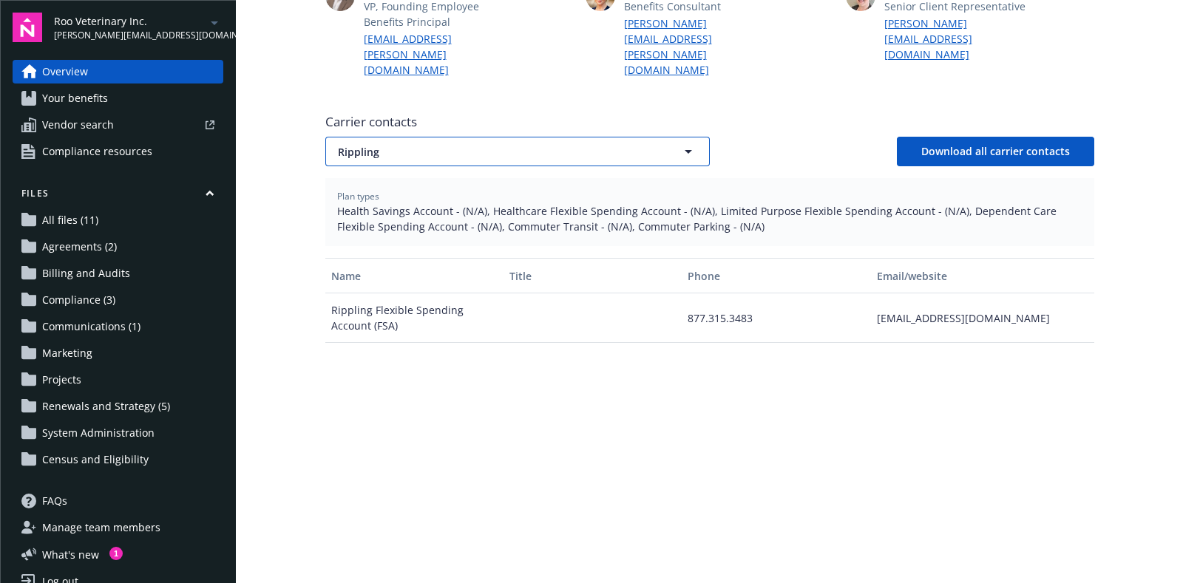
click at [504, 143] on button "Rippling" at bounding box center [517, 152] width 384 height 30
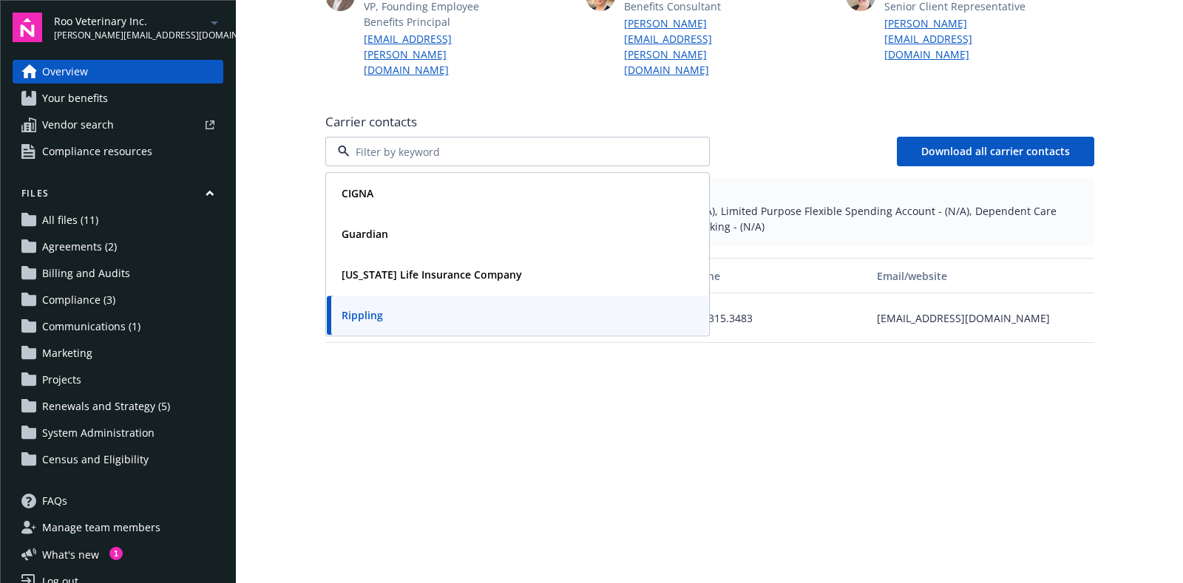
click at [307, 203] on div "Welcome to Navigator Newfront news View all news COBRA High Five Part II: The N…" at bounding box center [709, 166] width 804 height 1256
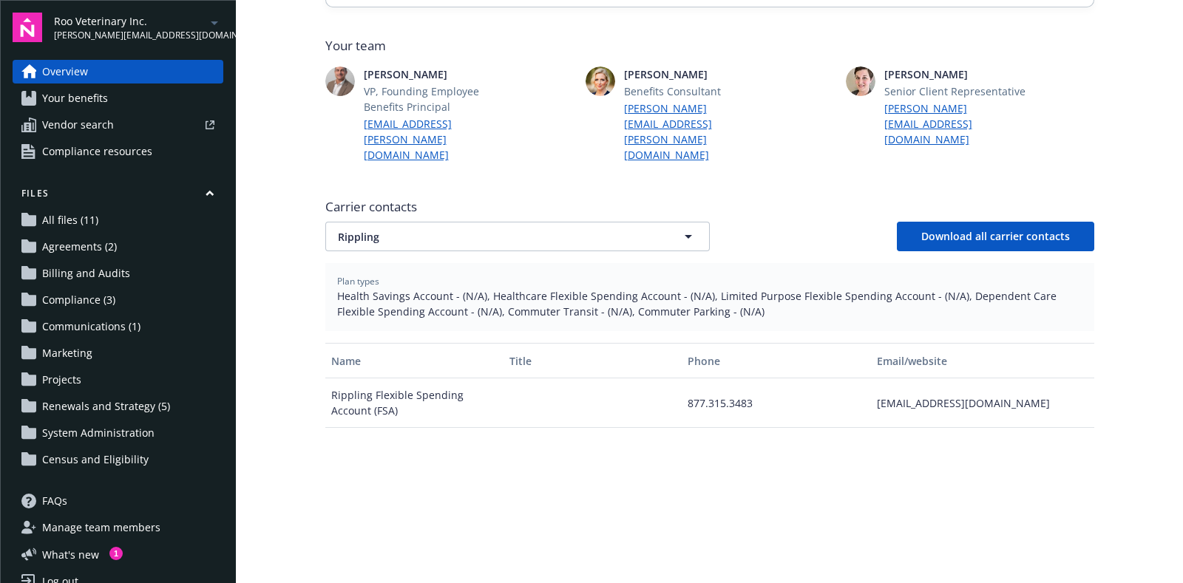
scroll to position [277, 0]
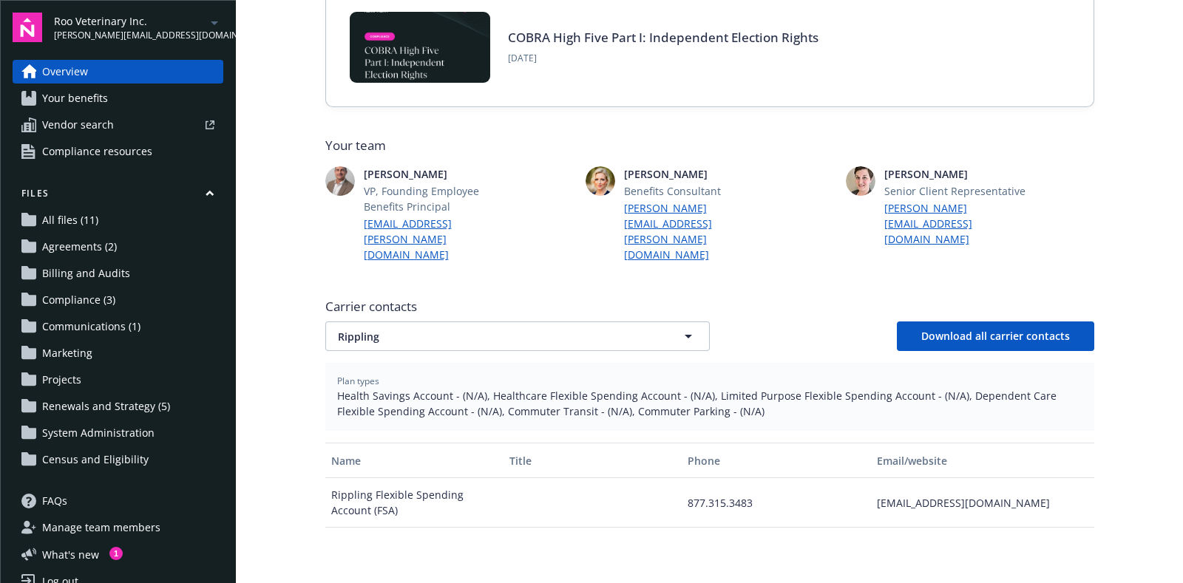
click at [262, 266] on main "Welcome to Navigator Newfront news View all news COBRA High Five Part II: The N…" at bounding box center [709, 291] width 947 height 583
click at [107, 98] on link "Your benefits" at bounding box center [118, 98] width 211 height 24
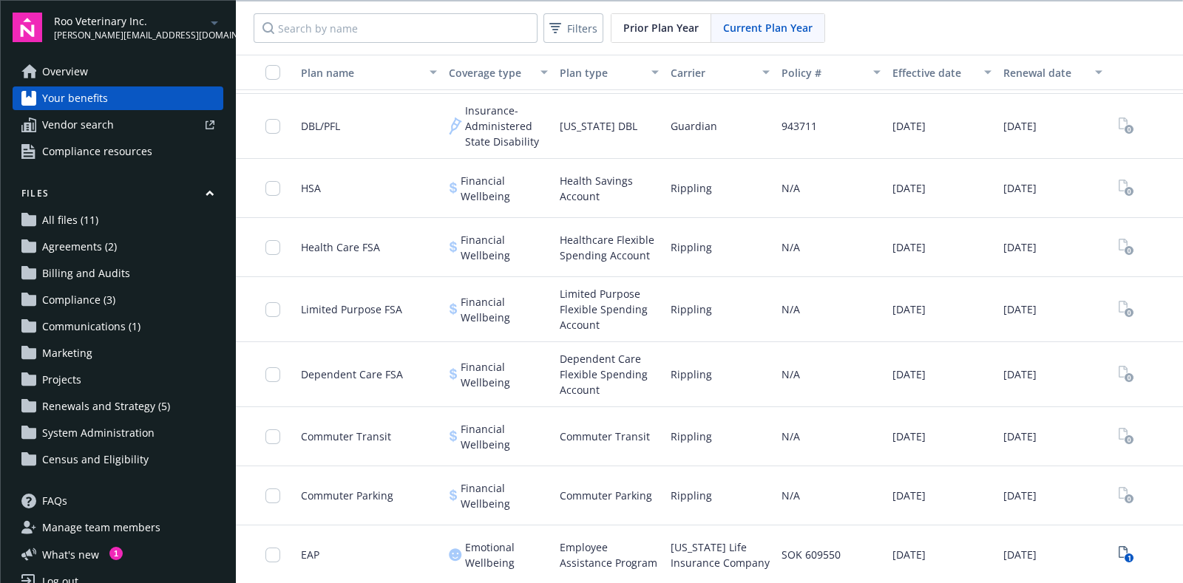
scroll to position [542, 0]
